Goal: Task Accomplishment & Management: Use online tool/utility

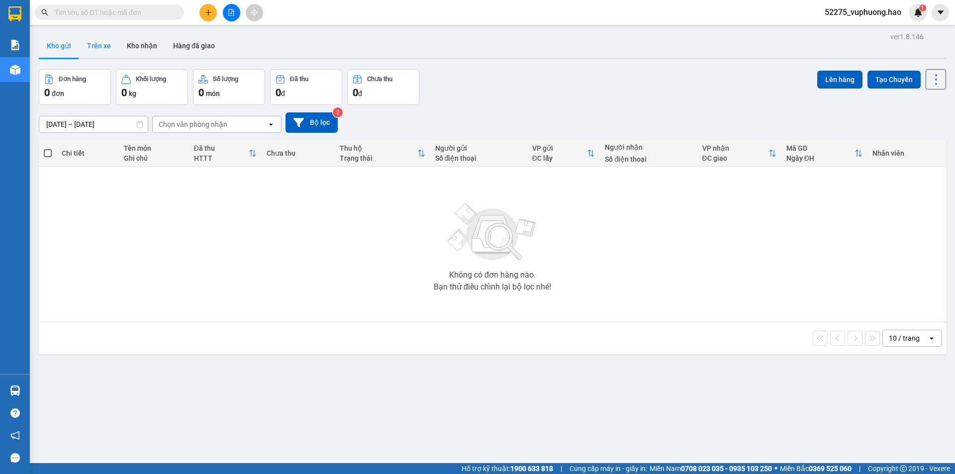
click at [108, 44] on button "Trên xe" at bounding box center [99, 46] width 40 height 24
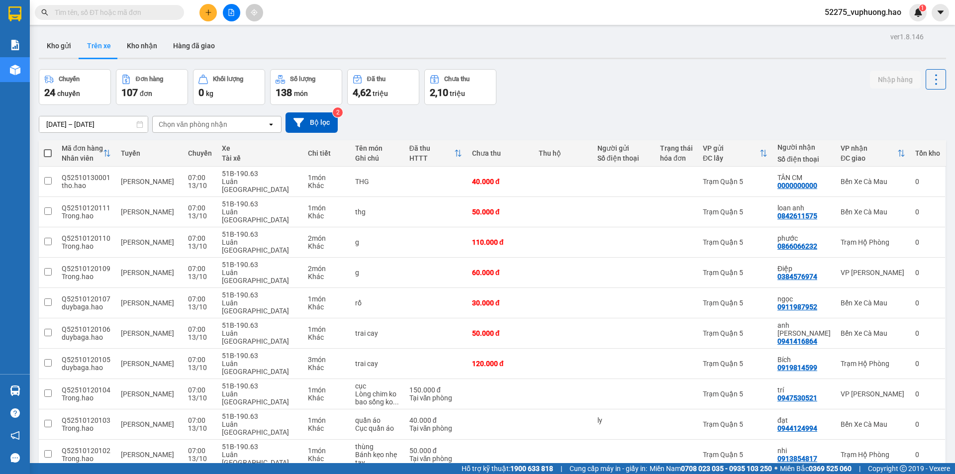
click at [188, 127] on div "Chọn văn phòng nhận" at bounding box center [193, 124] width 69 height 10
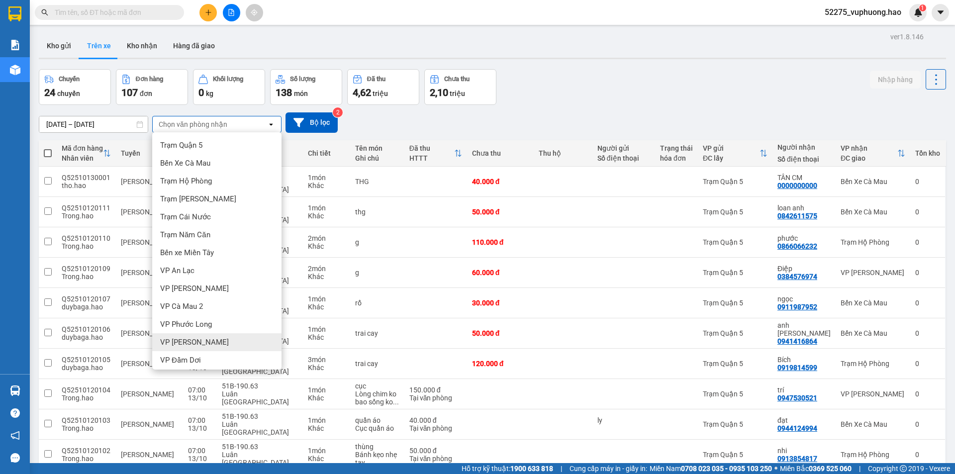
click at [193, 340] on span "VP Gành Hào" at bounding box center [194, 342] width 69 height 10
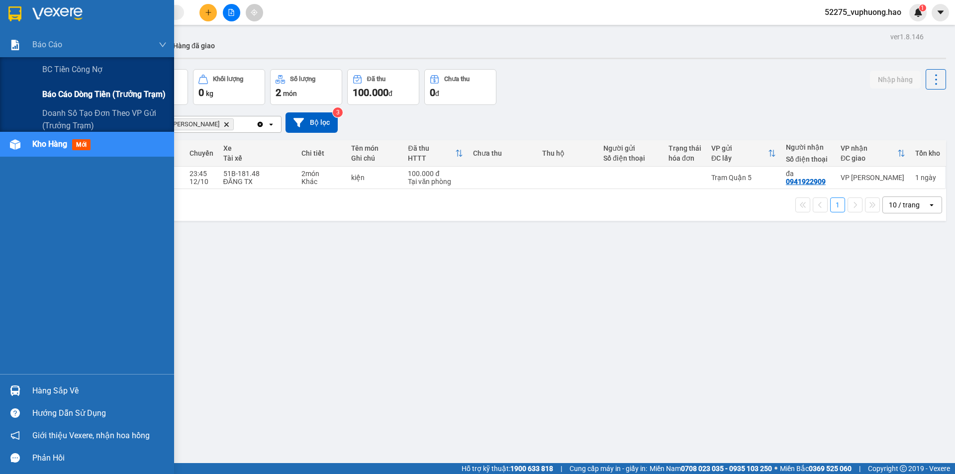
click at [51, 93] on span "Báo cáo dòng tiền (trưởng trạm)" at bounding box center [103, 94] width 123 height 12
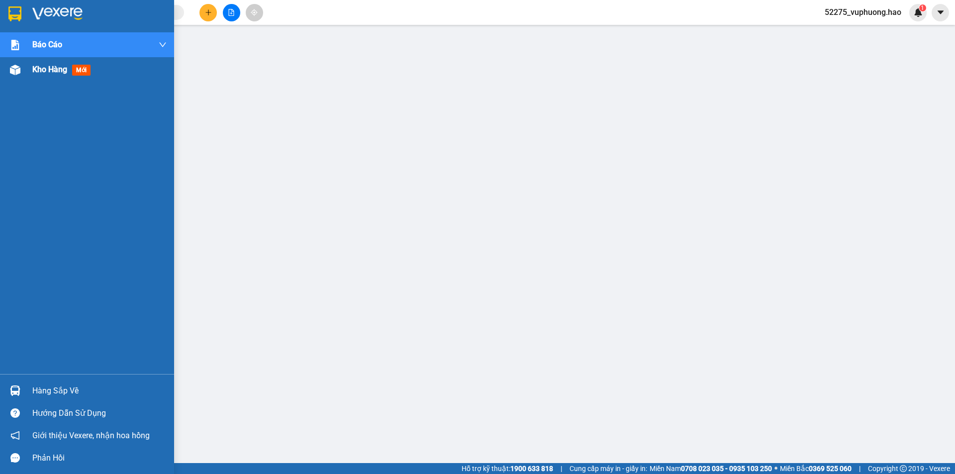
click at [34, 80] on div "Kho hàng mới" at bounding box center [99, 69] width 134 height 25
click at [34, 78] on div "Kho hàng mới" at bounding box center [99, 69] width 134 height 25
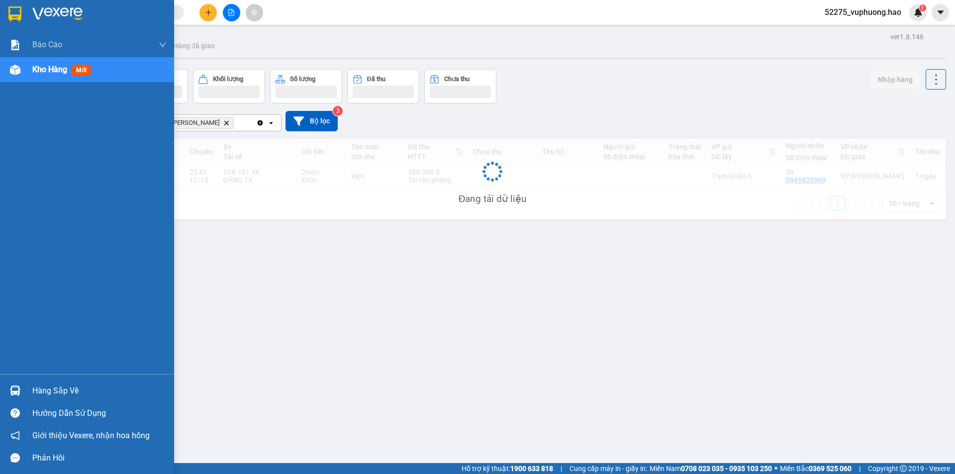
click at [34, 78] on div "Kho hàng mới" at bounding box center [99, 69] width 134 height 25
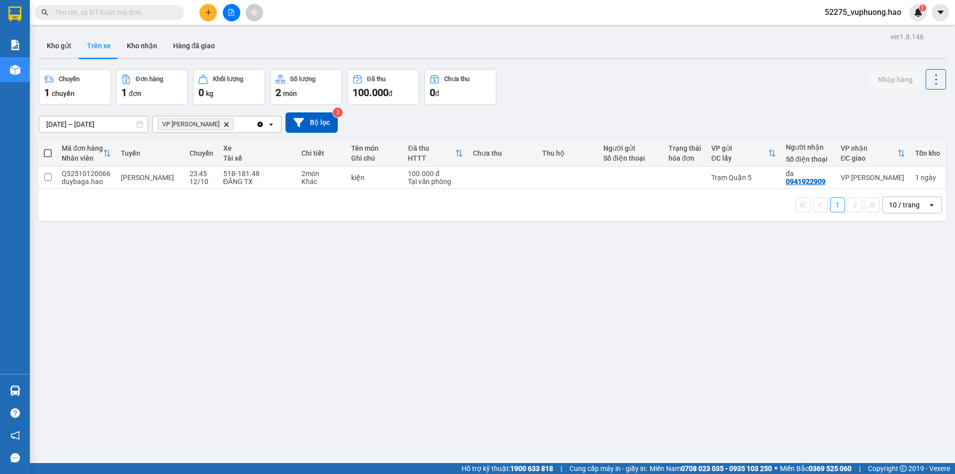
click at [224, 124] on icon "VP Gành Hào, close by backspace" at bounding box center [226, 124] width 4 height 4
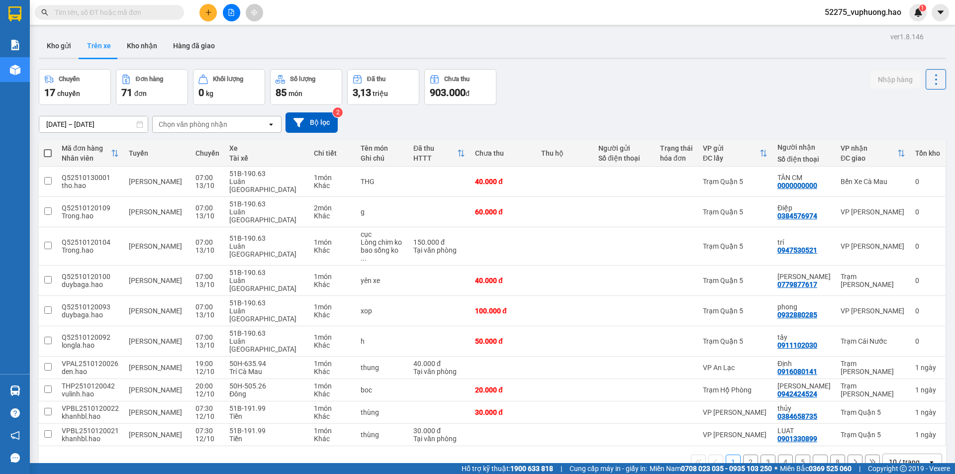
click at [272, 124] on icon at bounding box center [270, 124] width 3 height 2
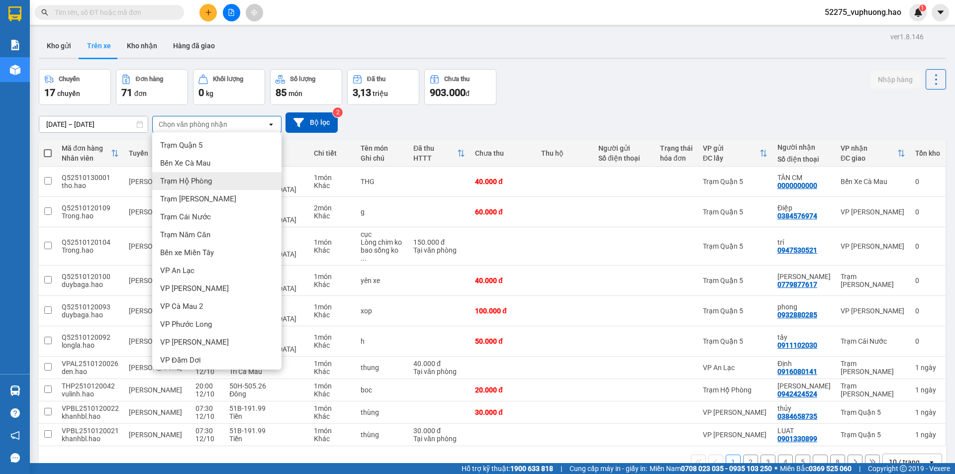
click at [208, 177] on span "Trạm Hộ Phòng" at bounding box center [186, 181] width 52 height 10
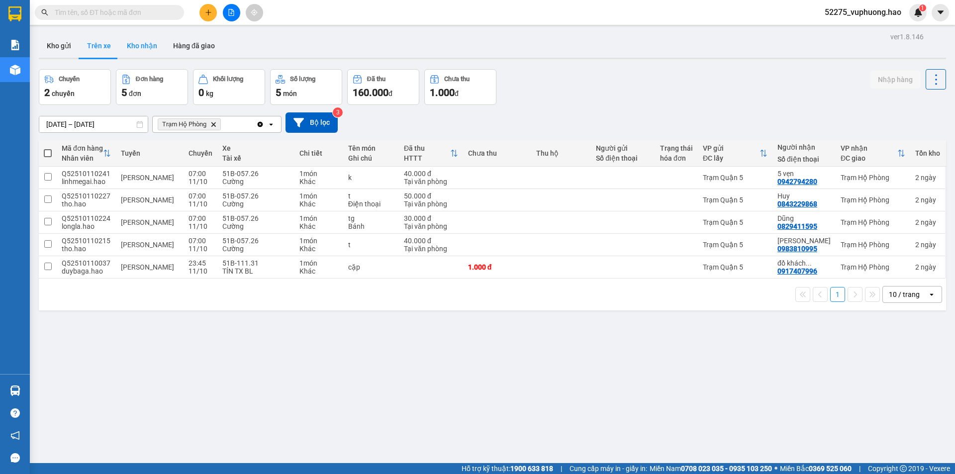
click at [148, 47] on button "Kho nhận" at bounding box center [142, 46] width 46 height 24
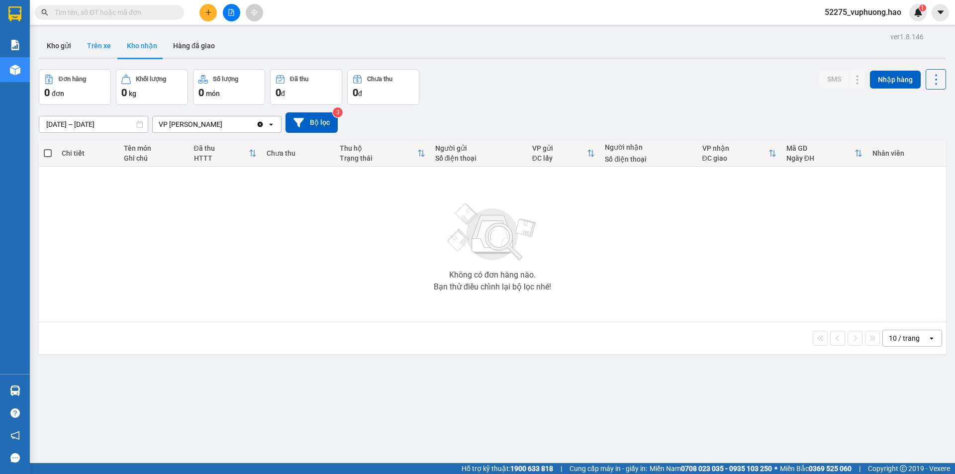
click at [102, 39] on button "Trên xe" at bounding box center [99, 46] width 40 height 24
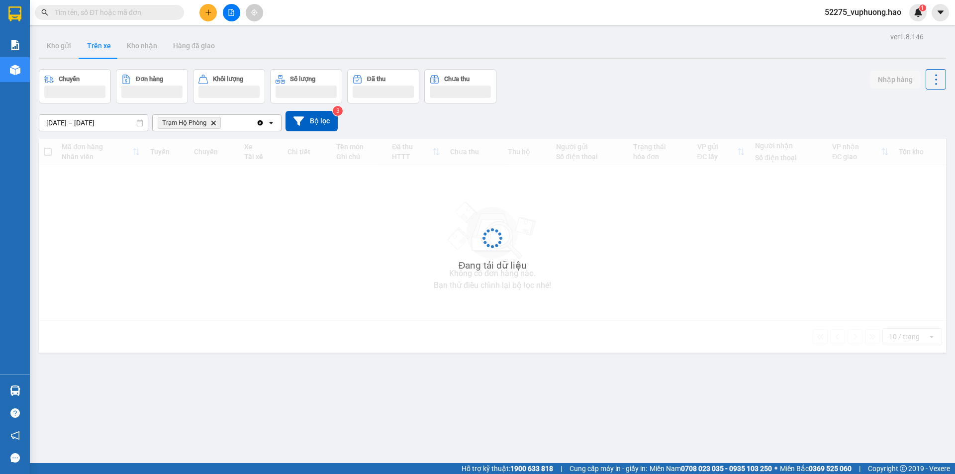
click at [102, 39] on button "Trên xe" at bounding box center [99, 46] width 40 height 24
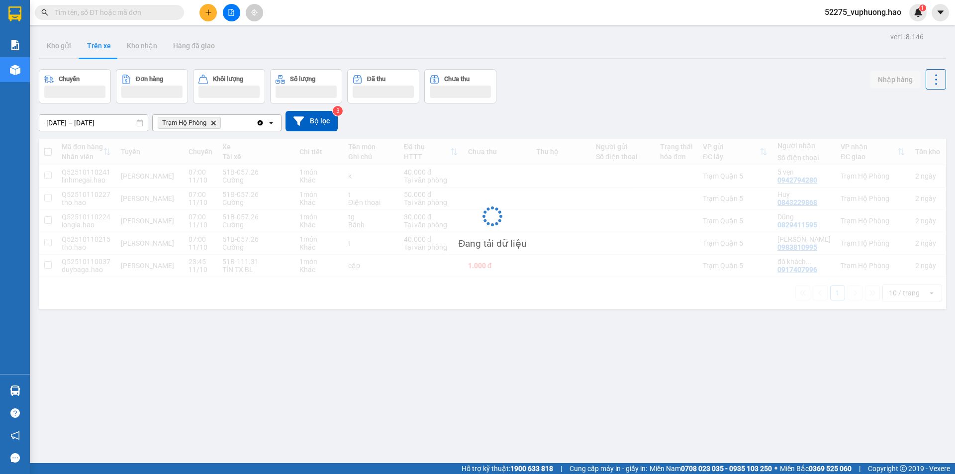
click at [240, 123] on div "Trạm Hộ Phòng Delete" at bounding box center [204, 123] width 103 height 16
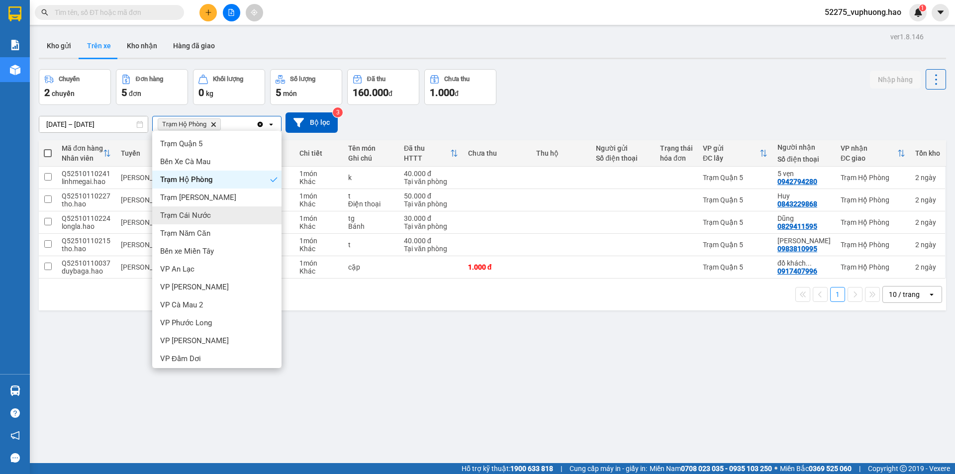
scroll to position [3, 0]
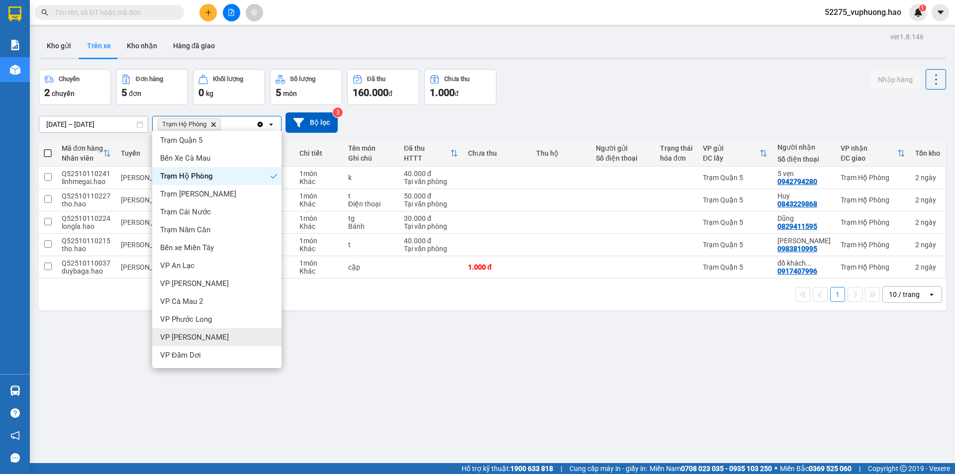
click at [181, 342] on span "VP Gành Hào" at bounding box center [194, 337] width 69 height 10
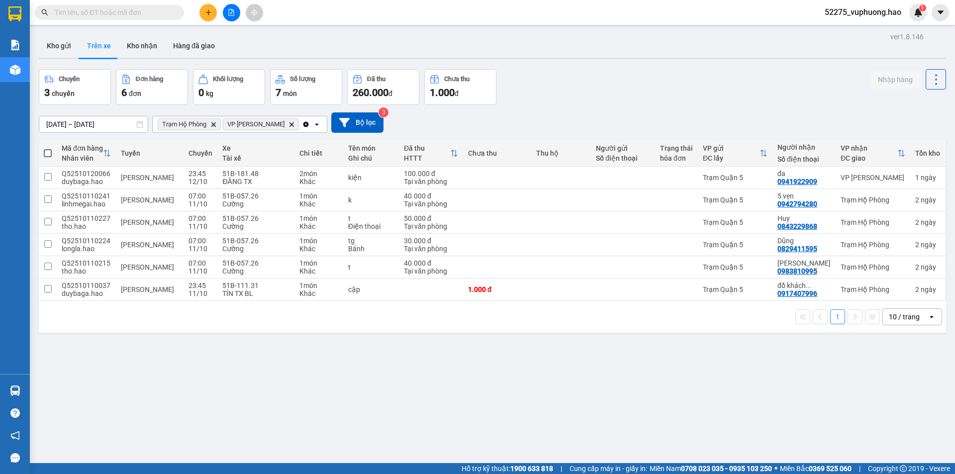
click at [214, 123] on icon "Trạm Hộ Phòng, close by backspace" at bounding box center [213, 124] width 4 height 4
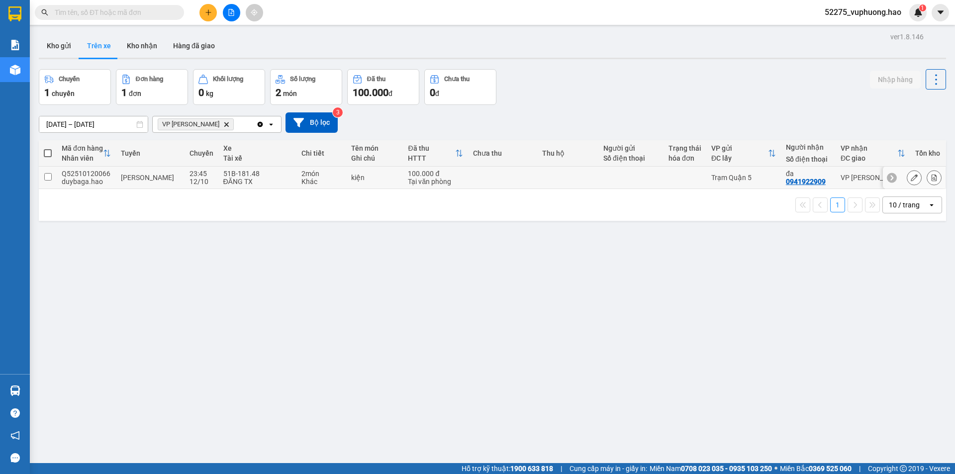
click at [910, 178] on icon at bounding box center [913, 177] width 7 height 7
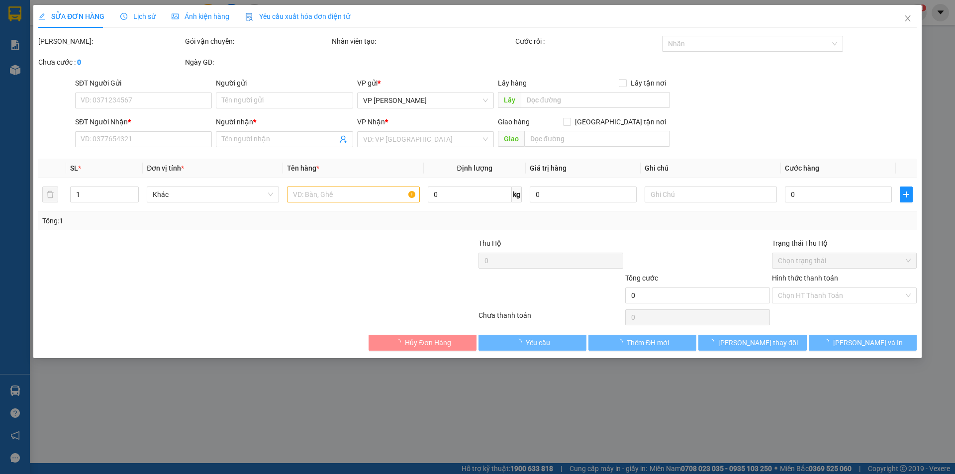
click at [197, 27] on div "Ảnh kiện hàng" at bounding box center [201, 16] width 58 height 23
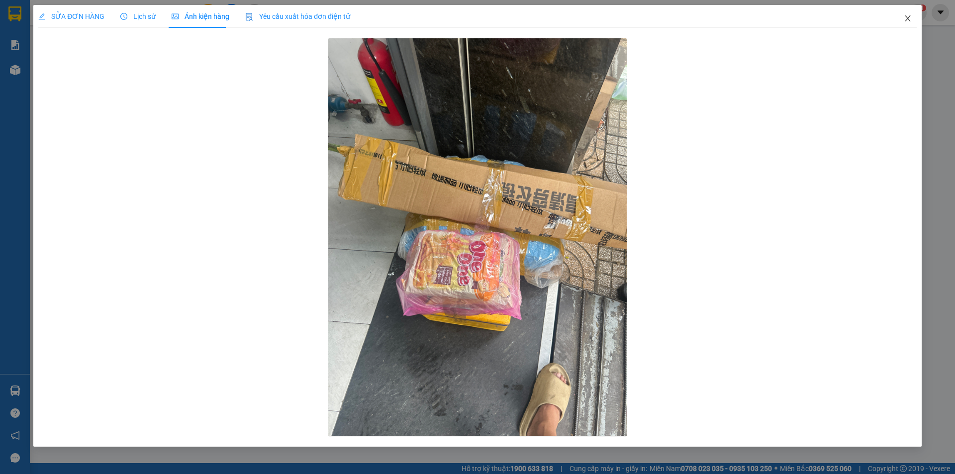
click at [899, 25] on span "Close" at bounding box center [908, 19] width 28 height 28
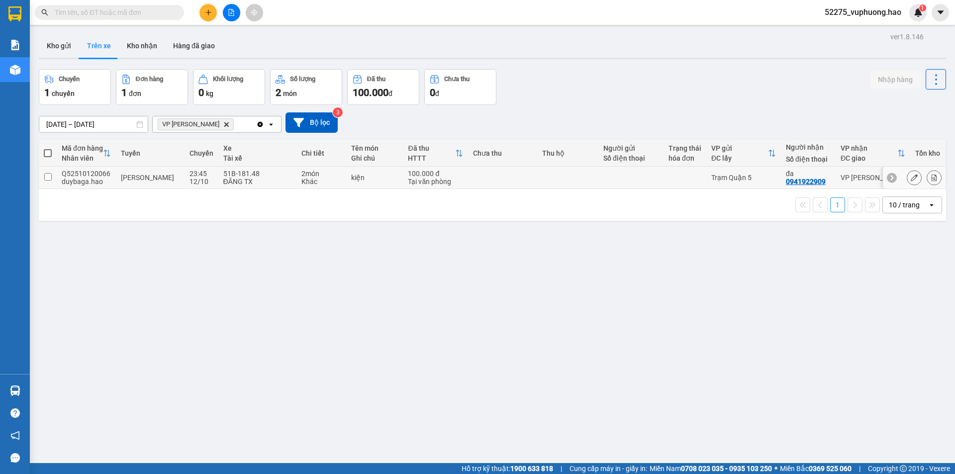
click at [200, 175] on div "23:45" at bounding box center [201, 174] width 24 height 8
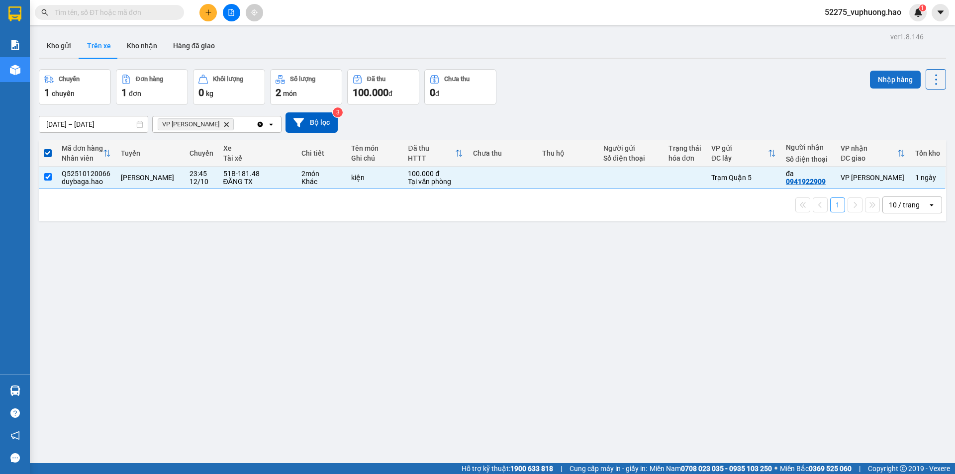
click at [887, 81] on button "Nhập hàng" at bounding box center [895, 80] width 51 height 18
checkbox input "false"
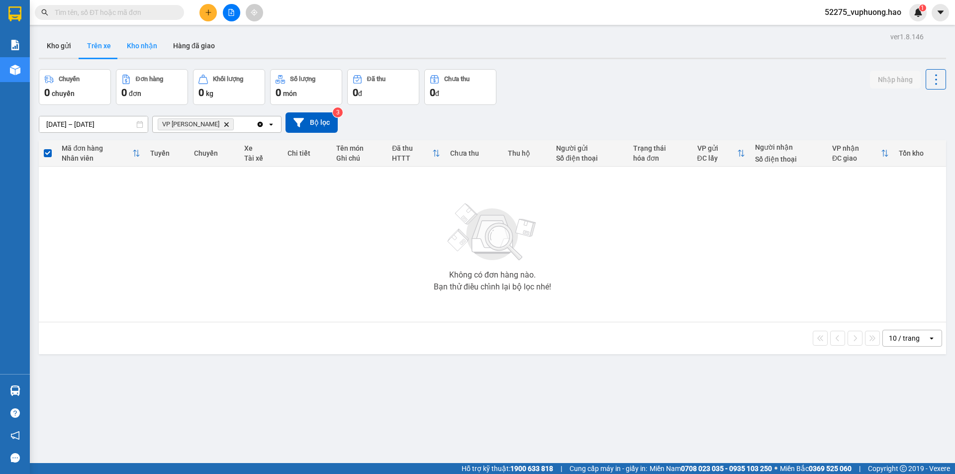
click at [125, 45] on button "Kho nhận" at bounding box center [142, 46] width 46 height 24
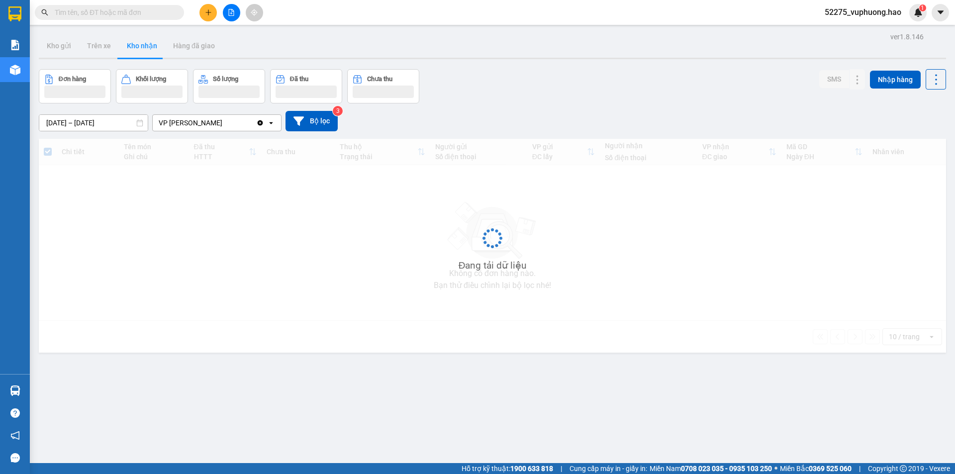
click at [126, 45] on button "Kho nhận" at bounding box center [142, 46] width 46 height 24
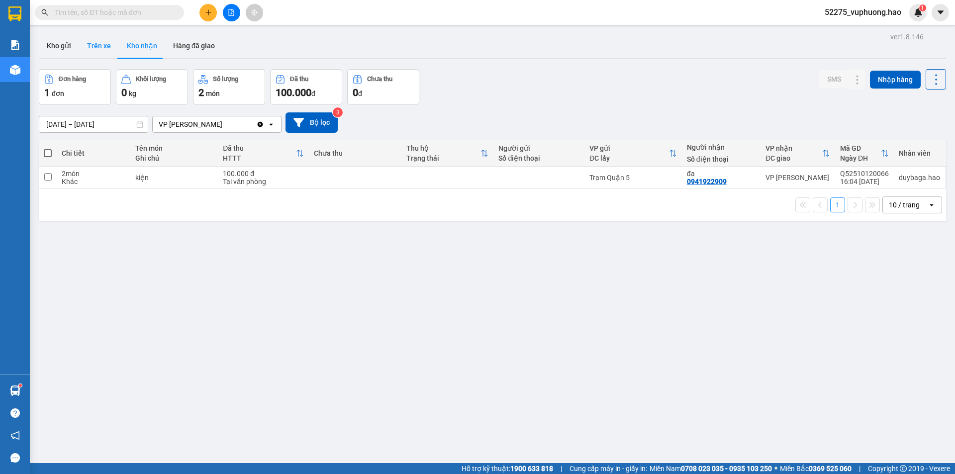
click at [90, 47] on button "Trên xe" at bounding box center [99, 46] width 40 height 24
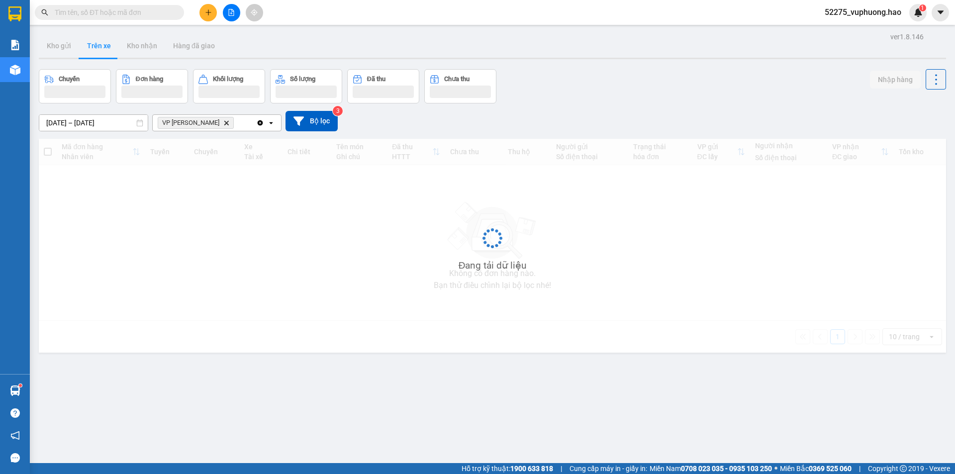
click at [90, 47] on button "Trên xe" at bounding box center [99, 46] width 40 height 24
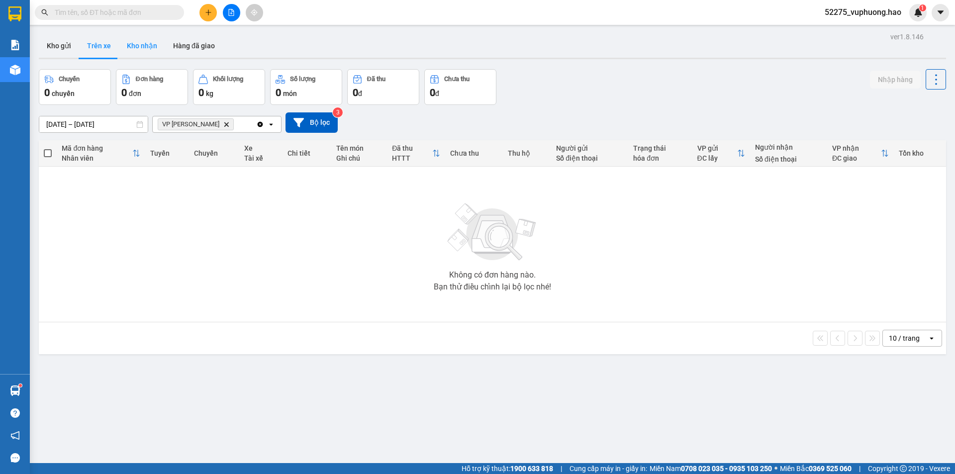
click at [120, 45] on button "Kho nhận" at bounding box center [142, 46] width 46 height 24
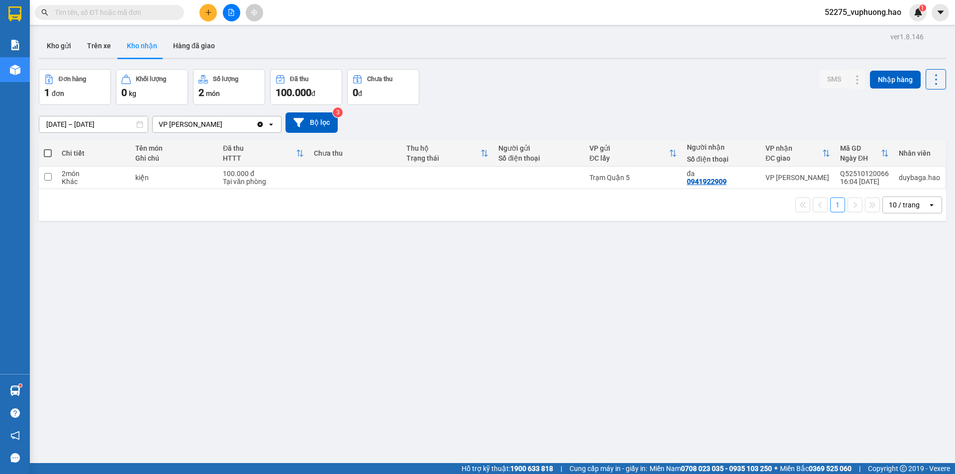
click at [119, 34] on button "Kho nhận" at bounding box center [142, 46] width 46 height 24
